Goal: Information Seeking & Learning: Learn about a topic

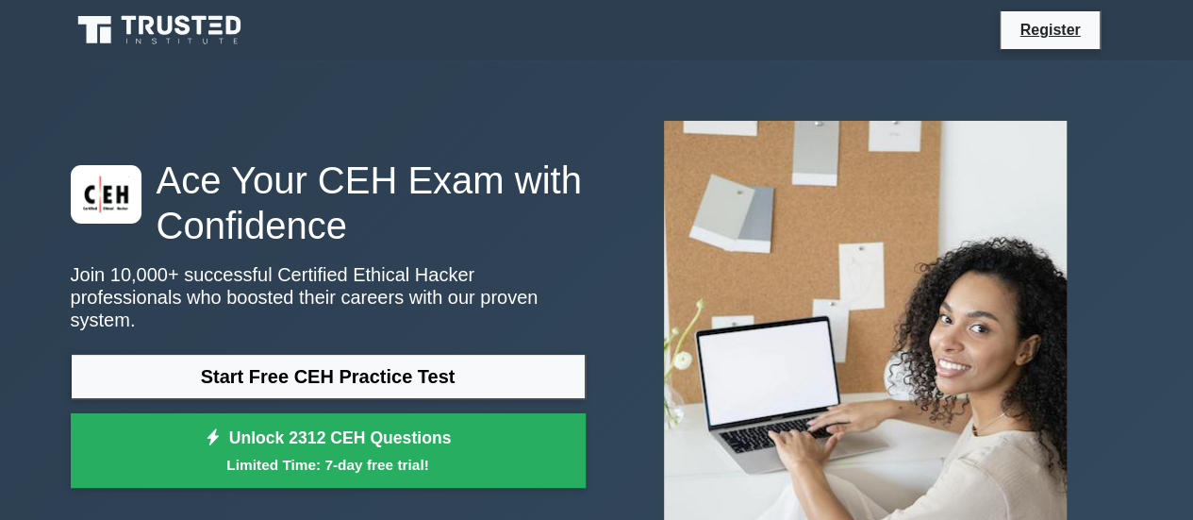
click at [315, 185] on h1 "Ace Your CEH Exam with Confidence" at bounding box center [328, 202] width 515 height 91
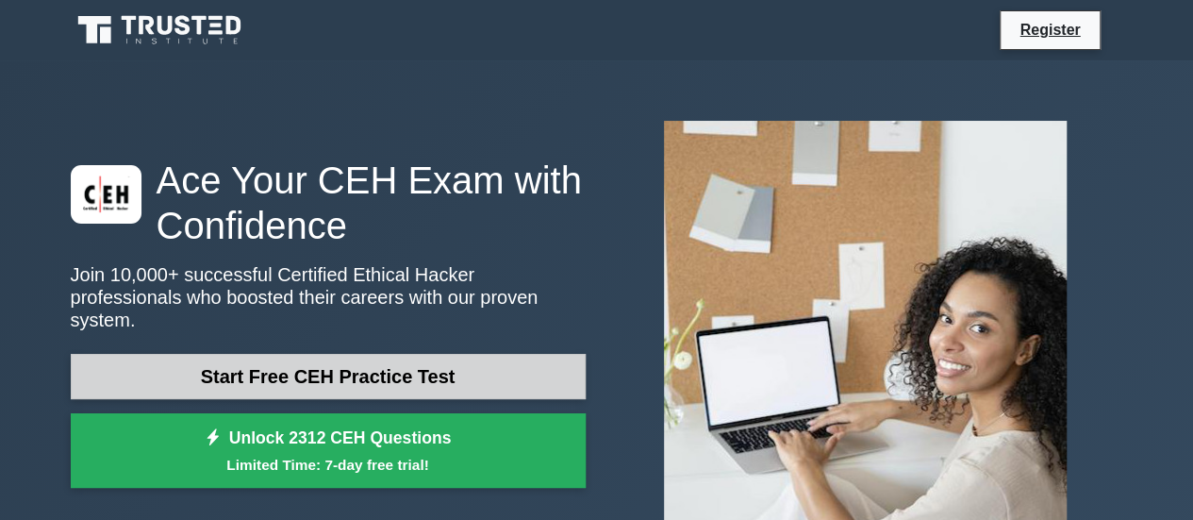
click at [404, 363] on link "Start Free CEH Practice Test" at bounding box center [328, 376] width 515 height 45
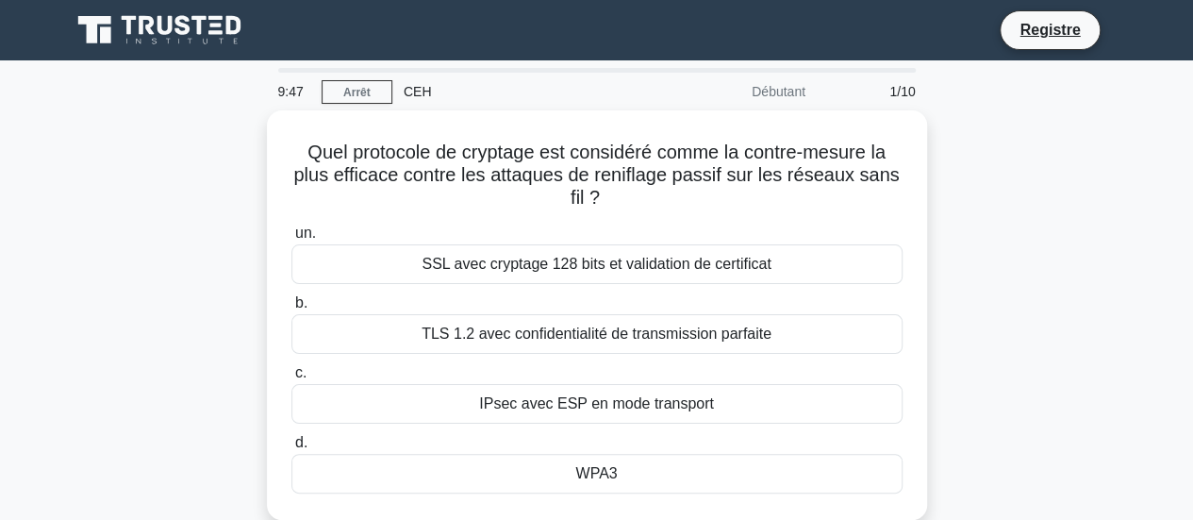
click at [1050, 358] on div "Quel protocole de cryptage est considéré comme la contre-mesure la plus efficac…" at bounding box center [596, 326] width 1075 height 432
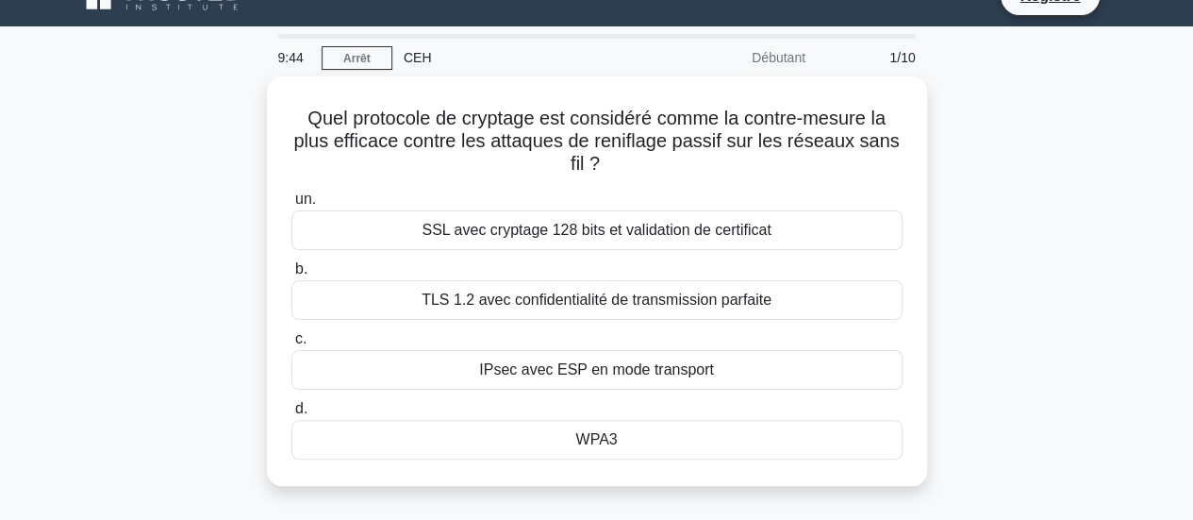
scroll to position [38, 0]
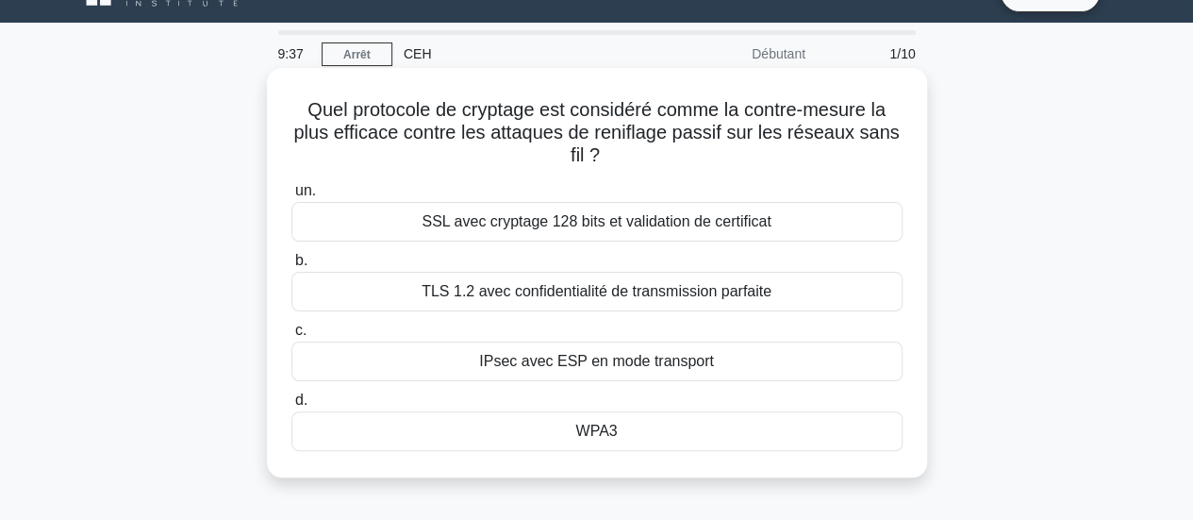
click at [684, 442] on div "WPA3" at bounding box center [596, 431] width 611 height 40
click at [291, 406] on input "d. WPA3" at bounding box center [291, 400] width 0 height 12
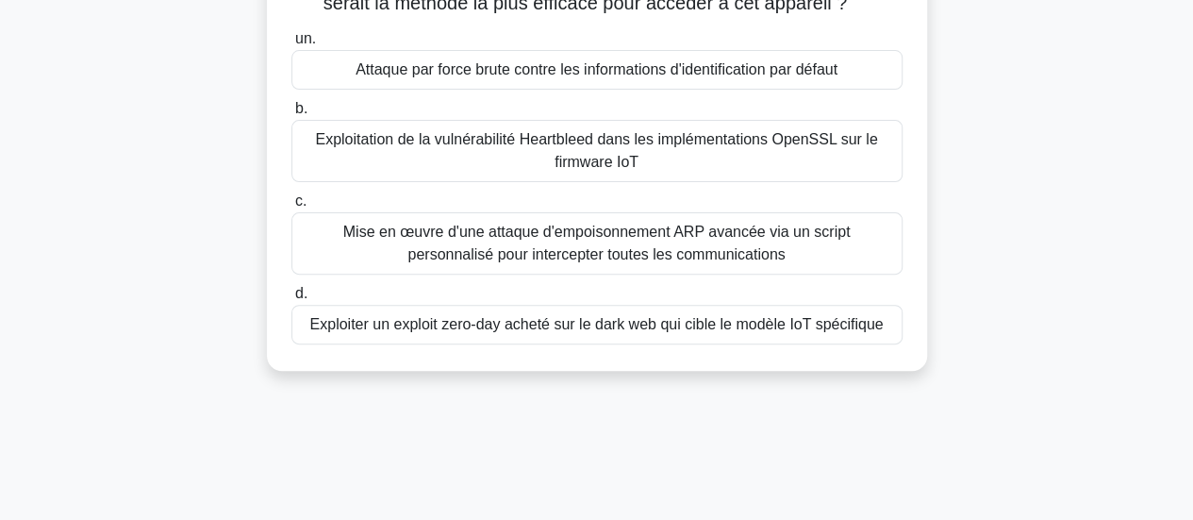
scroll to position [199, 0]
